Goal: Task Accomplishment & Management: Manage account settings

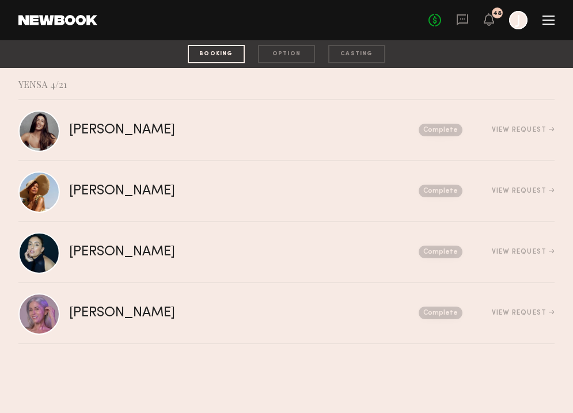
click at [542, 20] on div "No fees up to $5,000 48 J" at bounding box center [491, 20] width 126 height 18
click at [458, 12] on div "No fees up to $5,000 48 J" at bounding box center [491, 20] width 126 height 18
click at [550, 21] on div at bounding box center [548, 20] width 12 height 9
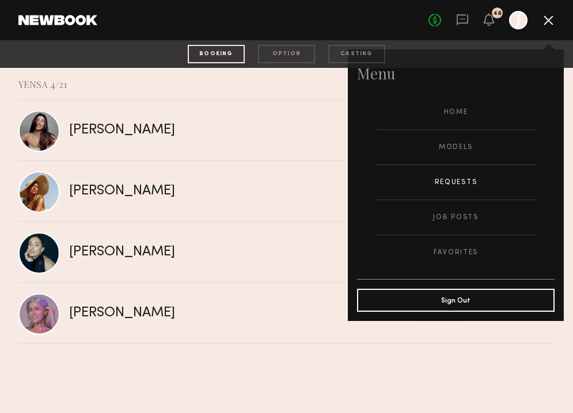
click at [443, 181] on link "Requests" at bounding box center [455, 182] width 161 height 35
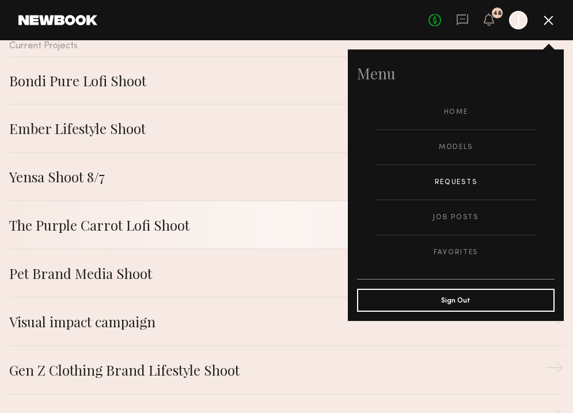
scroll to position [19, 0]
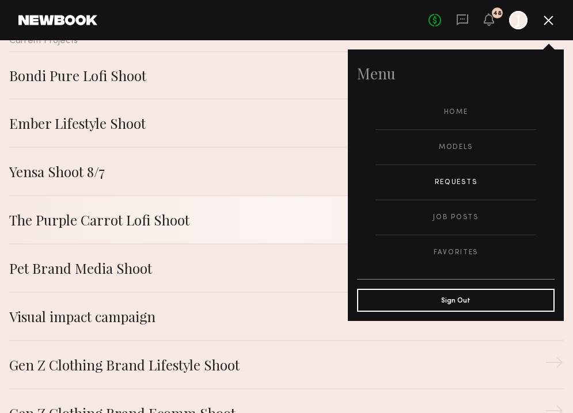
click at [143, 222] on div "The Purple Carrot Lofi Shoot" at bounding box center [276, 220] width 535 height 21
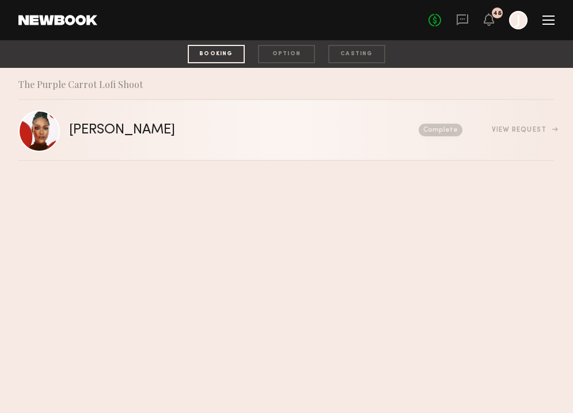
click at [315, 124] on div "Complete" at bounding box center [380, 130] width 166 height 13
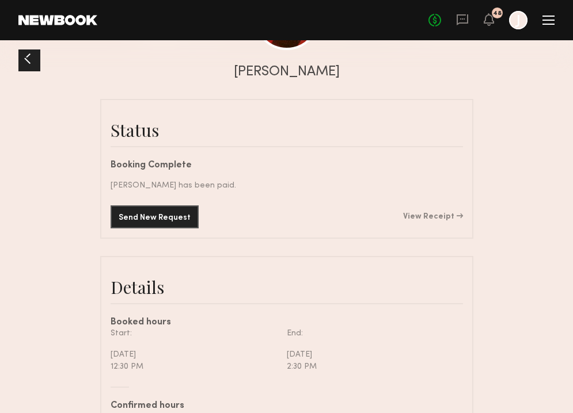
scroll to position [106, 0]
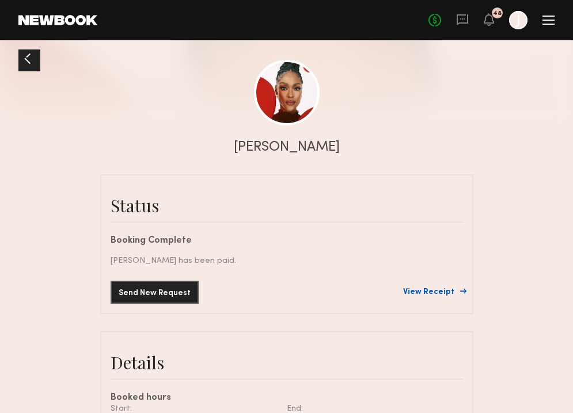
click at [429, 291] on link "View Receipt" at bounding box center [433, 292] width 60 height 8
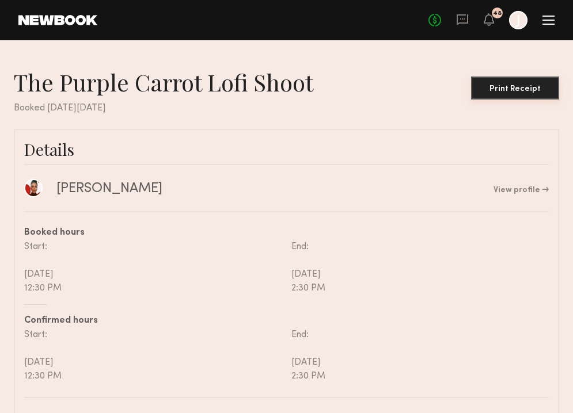
click at [503, 87] on div "Print Receipt" at bounding box center [514, 89] width 79 height 8
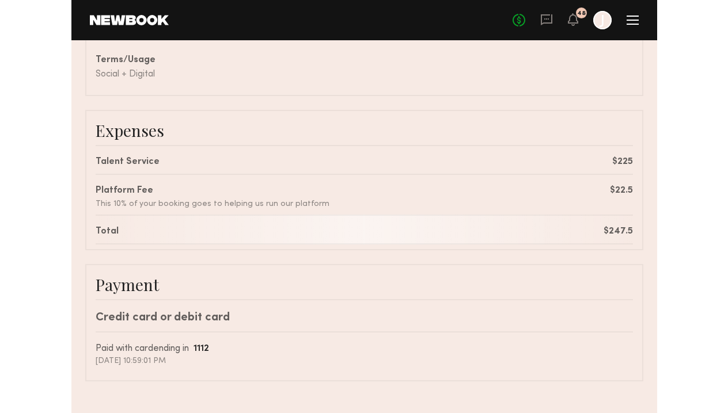
scroll to position [196, 0]
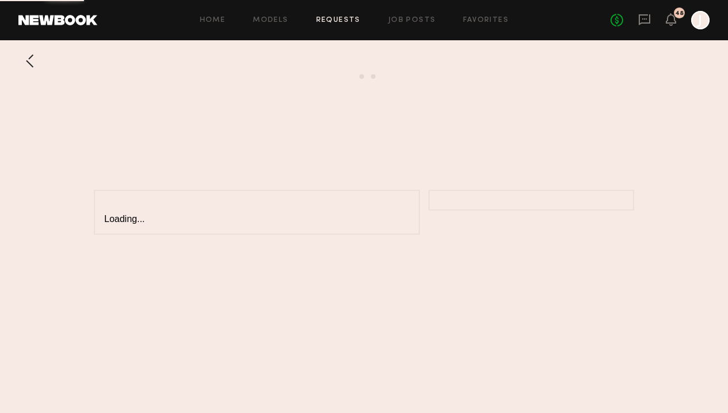
click at [35, 68] on div at bounding box center [29, 61] width 23 height 23
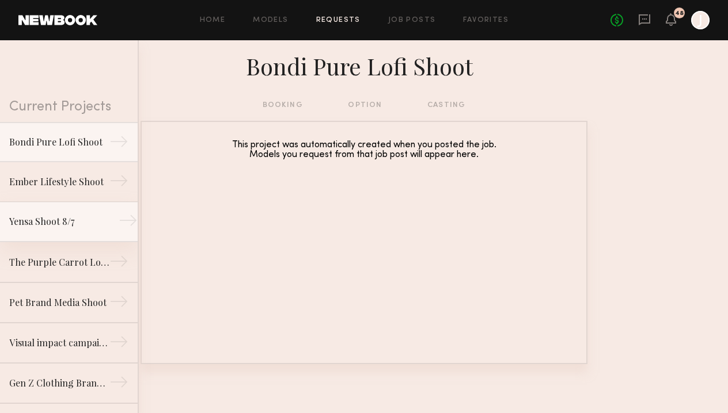
click at [39, 227] on div "Yensa Shoot 8/7" at bounding box center [59, 222] width 100 height 14
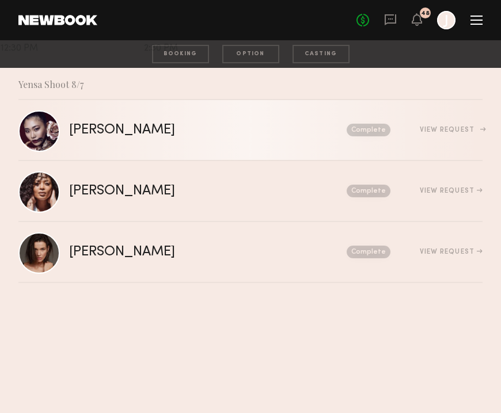
click at [443, 138] on link "[PERSON_NAME] Send request Model response Review hours worked Pay model Complet…" at bounding box center [250, 130] width 464 height 61
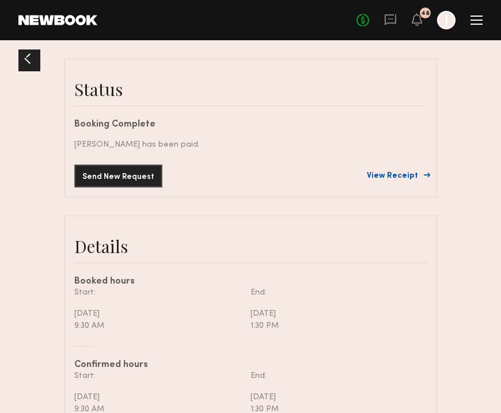
scroll to position [157, 0]
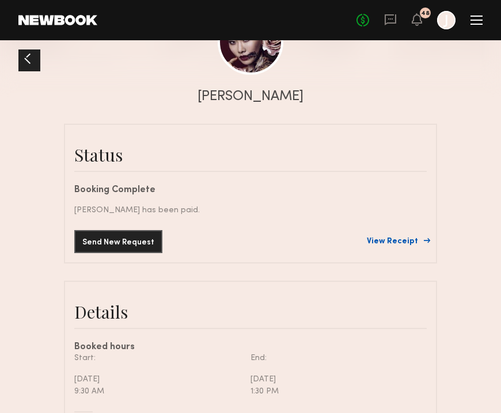
click at [392, 243] on link "View Receipt" at bounding box center [397, 242] width 60 height 8
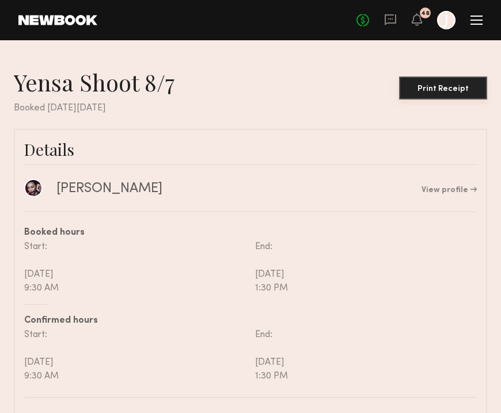
click at [432, 92] on div "Print Receipt" at bounding box center [443, 89] width 79 height 8
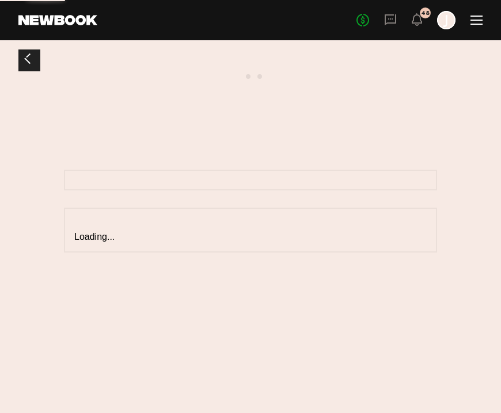
click at [23, 55] on div at bounding box center [27, 59] width 18 height 18
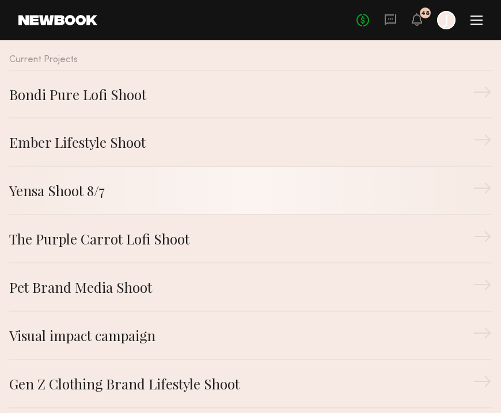
click at [201, 195] on div "Yensa Shoot 8/7" at bounding box center [240, 190] width 463 height 21
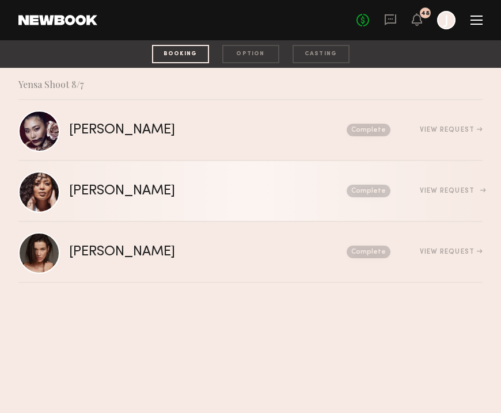
click at [428, 191] on div "View Request" at bounding box center [451, 191] width 63 height 7
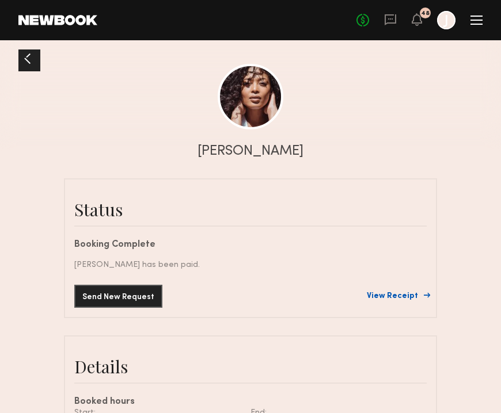
scroll to position [109, 0]
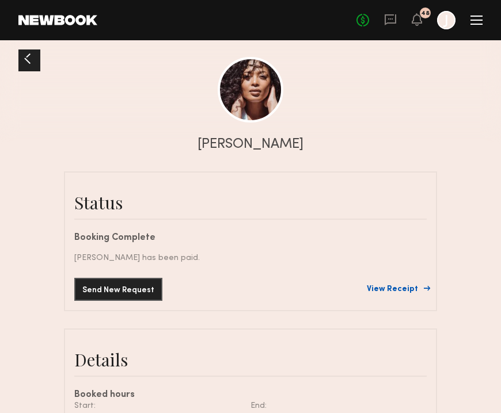
click at [393, 291] on link "View Receipt" at bounding box center [397, 290] width 60 height 8
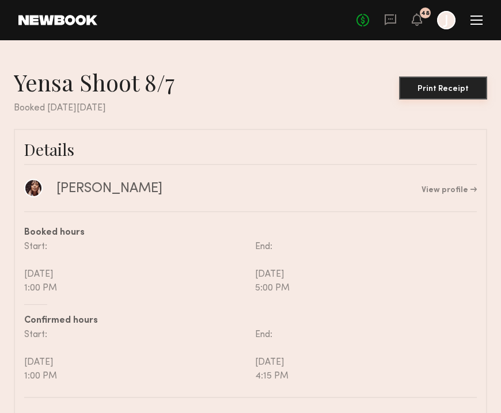
click at [440, 82] on button "Print Receipt" at bounding box center [443, 88] width 88 height 23
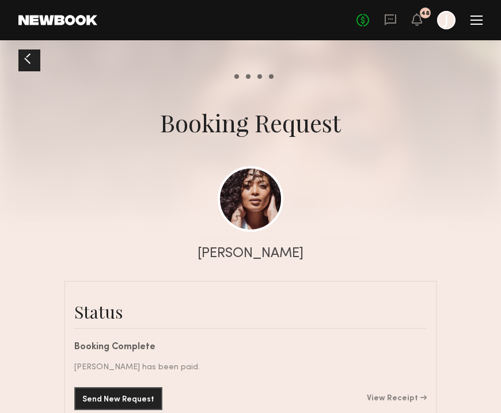
click at [29, 63] on div at bounding box center [27, 59] width 18 height 18
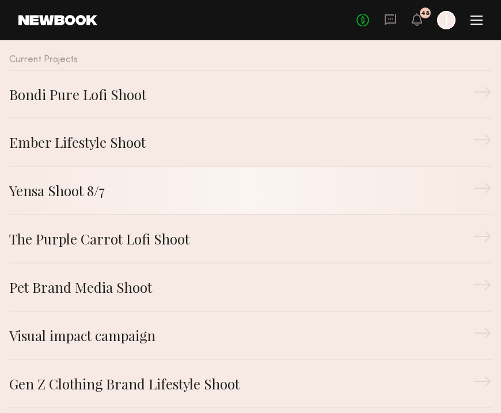
click at [160, 182] on div "Yensa Shoot 8/7" at bounding box center [240, 190] width 463 height 21
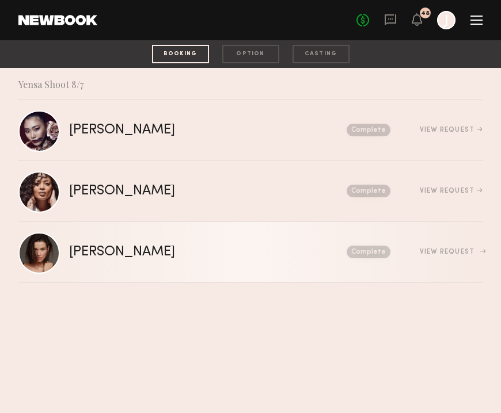
click at [439, 249] on div "View Request" at bounding box center [451, 252] width 63 height 7
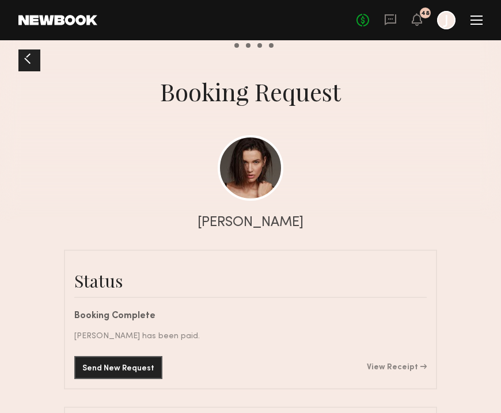
scroll to position [58, 0]
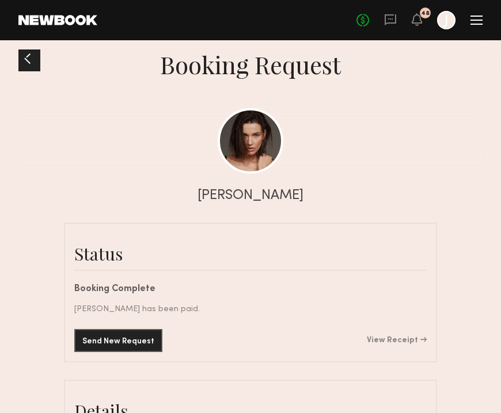
click at [386, 334] on div "Send New Request View Receipt" at bounding box center [250, 340] width 352 height 23
click at [383, 340] on link "View Receipt" at bounding box center [397, 341] width 60 height 8
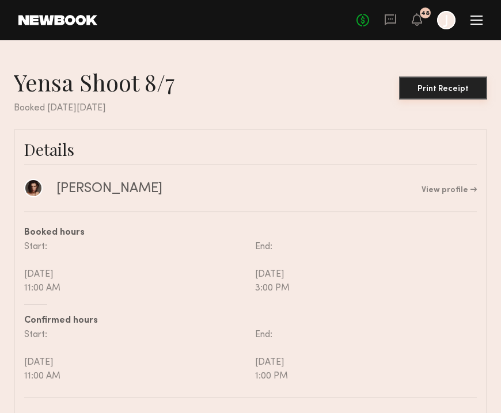
click at [441, 86] on div "Print Receipt" at bounding box center [443, 89] width 79 height 8
click at [436, 89] on div "Print Receipt" at bounding box center [443, 89] width 79 height 8
